Goal: Complete application form

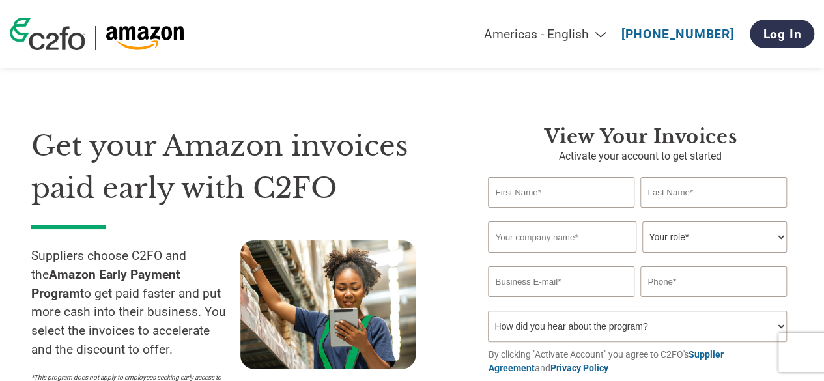
click at [407, 119] on div "Get your Amazon invoices paid early with C2FO Suppliers choose C2FO and the Ama…" at bounding box center [411, 243] width 761 height 341
click at [505, 183] on input "text" at bounding box center [561, 192] width 146 height 31
click at [704, 246] on select "Your role* CFO Controller Credit Manager Finance Director Treasurer CEO Preside…" at bounding box center [714, 236] width 144 height 31
click at [533, 104] on div "Get your Amazon invoices paid early with C2FO Suppliers choose C2FO and the Ama…" at bounding box center [411, 243] width 761 height 341
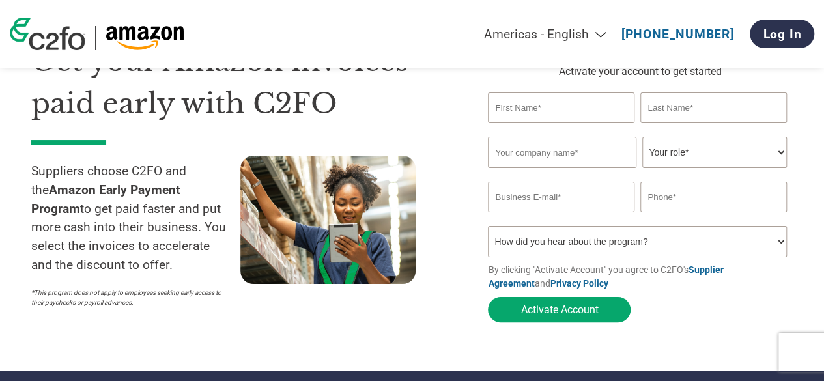
scroll to position [96, 0]
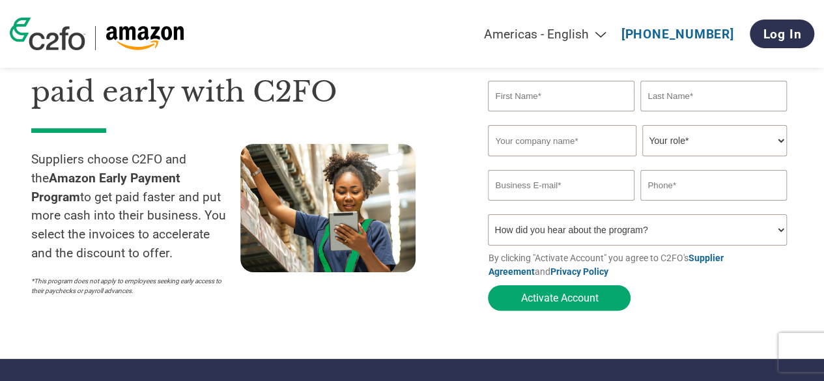
click at [552, 183] on input "email" at bounding box center [561, 185] width 146 height 31
click at [475, 150] on div "View Your Invoices Activate your account to get started Invalid first name or f…" at bounding box center [630, 173] width 324 height 289
click at [533, 188] on input "email" at bounding box center [561, 185] width 146 height 31
click at [438, 144] on div at bounding box center [344, 223] width 209 height 158
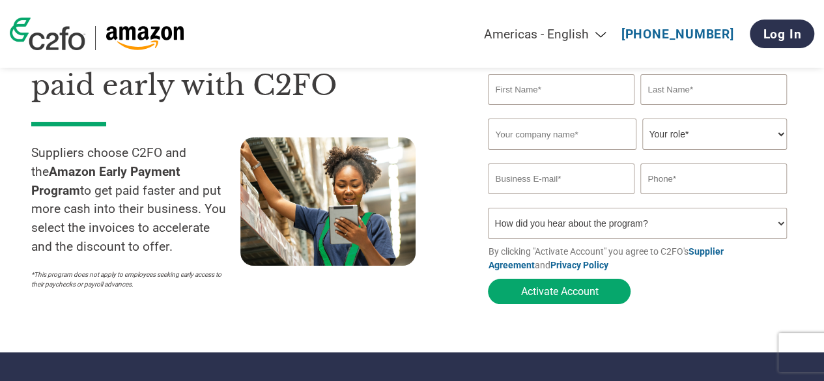
scroll to position [0, 0]
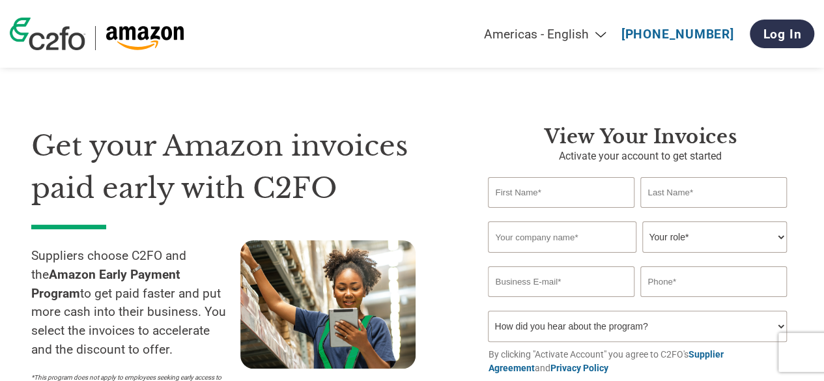
click at [366, 143] on h1 "Get your Amazon invoices paid early with C2FO" at bounding box center [240, 167] width 418 height 84
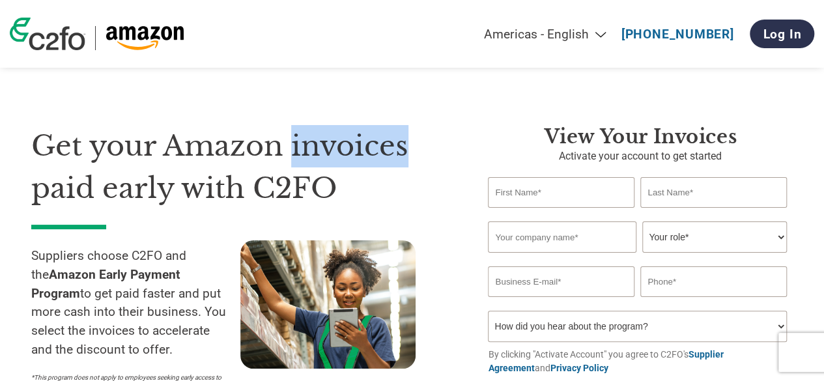
click at [366, 143] on h1 "Get your Amazon invoices paid early with C2FO" at bounding box center [240, 167] width 418 height 84
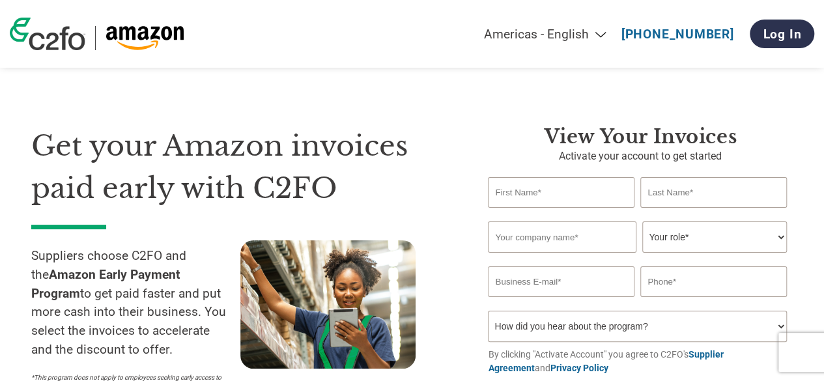
click at [335, 174] on h1 "Get your Amazon invoices paid early with C2FO" at bounding box center [240, 167] width 418 height 84
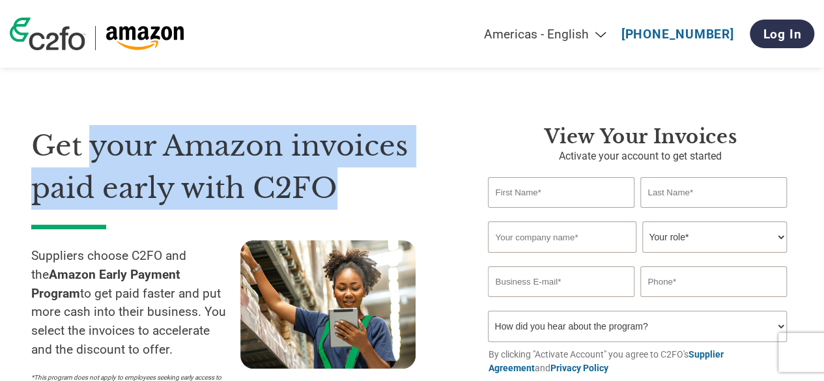
drag, startPoint x: 332, startPoint y: 177, endPoint x: 70, endPoint y: 143, distance: 264.1
click at [70, 143] on h1 "Get your Amazon invoices paid early with C2FO" at bounding box center [240, 167] width 418 height 84
drag, startPoint x: 33, startPoint y: 144, endPoint x: 337, endPoint y: 171, distance: 306.0
click at [337, 171] on h1 "Get your Amazon invoices paid early with C2FO" at bounding box center [240, 167] width 418 height 84
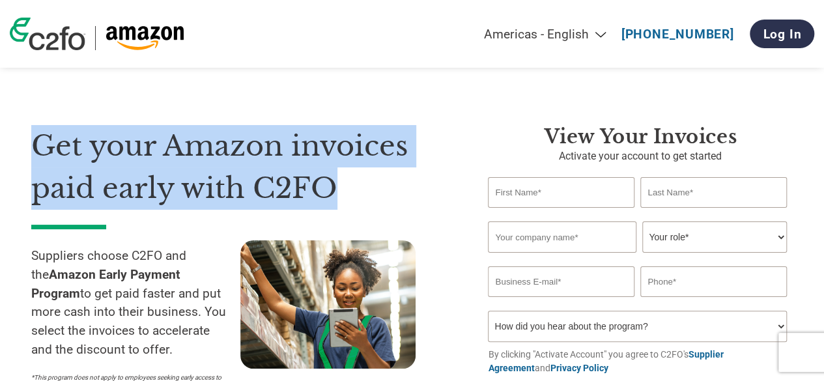
click at [337, 171] on h1 "Get your Amazon invoices paid early with C2FO" at bounding box center [240, 167] width 418 height 84
drag, startPoint x: 336, startPoint y: 188, endPoint x: 0, endPoint y: 127, distance: 341.6
click at [0, 127] on section "Get your Amazon invoices paid early with C2FO Suppliers choose C2FO and the Ama…" at bounding box center [412, 253] width 824 height 403
click at [249, 157] on h1 "Get your Amazon invoices paid early with C2FO" at bounding box center [240, 167] width 418 height 84
drag, startPoint x: 334, startPoint y: 190, endPoint x: 33, endPoint y: 132, distance: 306.4
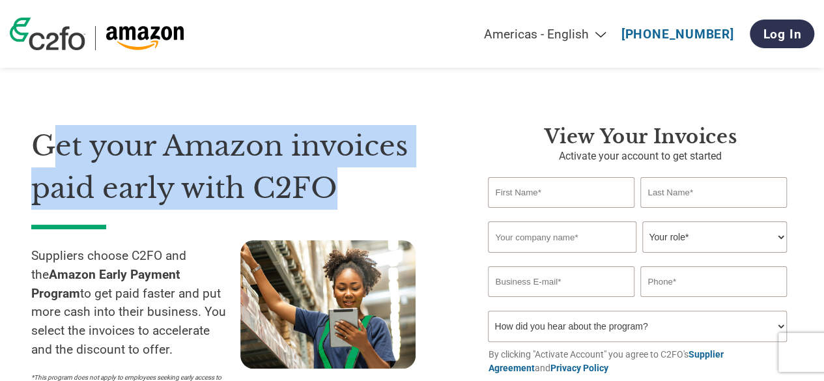
click at [33, 132] on h1 "Get your Amazon invoices paid early with C2FO" at bounding box center [240, 167] width 418 height 84
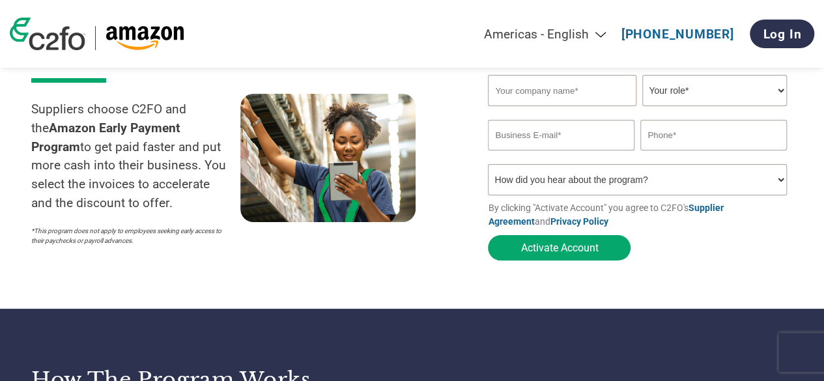
scroll to position [148, 0]
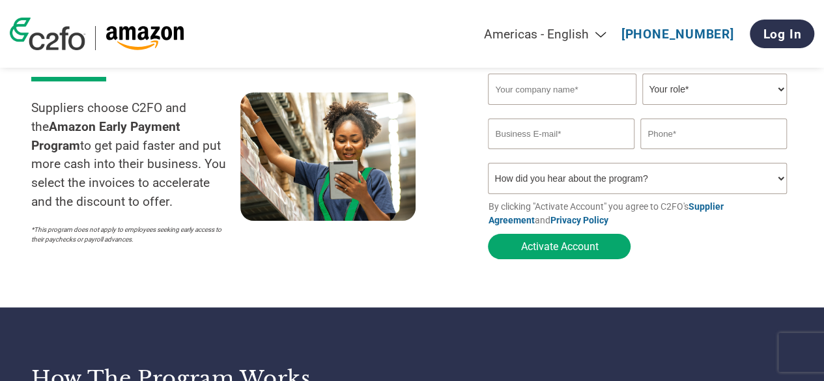
click at [539, 177] on select "How did you hear about the program? Received a letter Email Social Media Online…" at bounding box center [637, 178] width 298 height 31
click at [430, 184] on div at bounding box center [344, 171] width 209 height 158
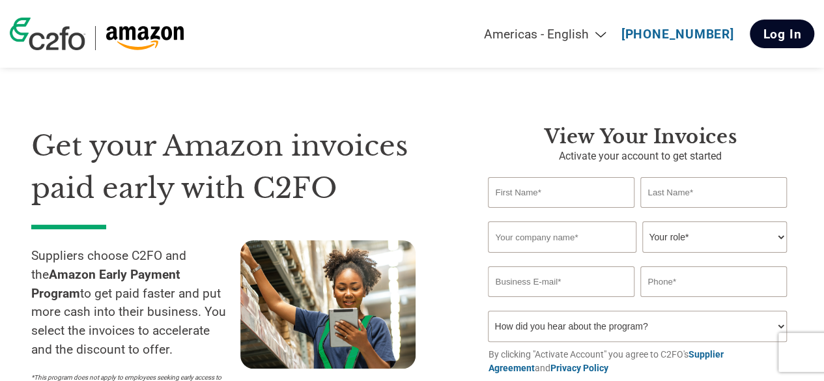
click at [786, 23] on link "Log In" at bounding box center [782, 34] width 64 height 29
